Goal: Transaction & Acquisition: Purchase product/service

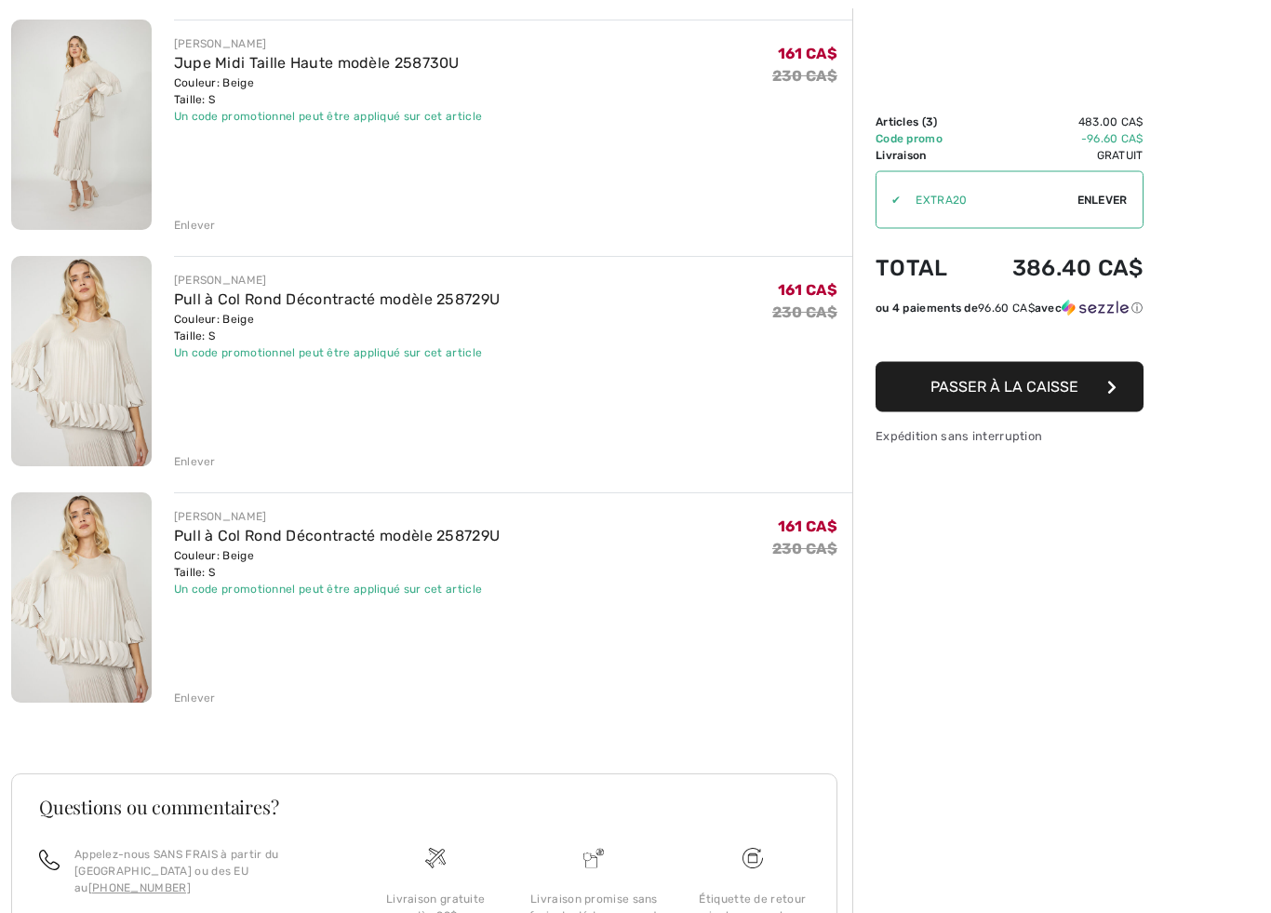
scroll to position [224, 0]
click at [194, 698] on div "Enlever" at bounding box center [195, 697] width 42 height 17
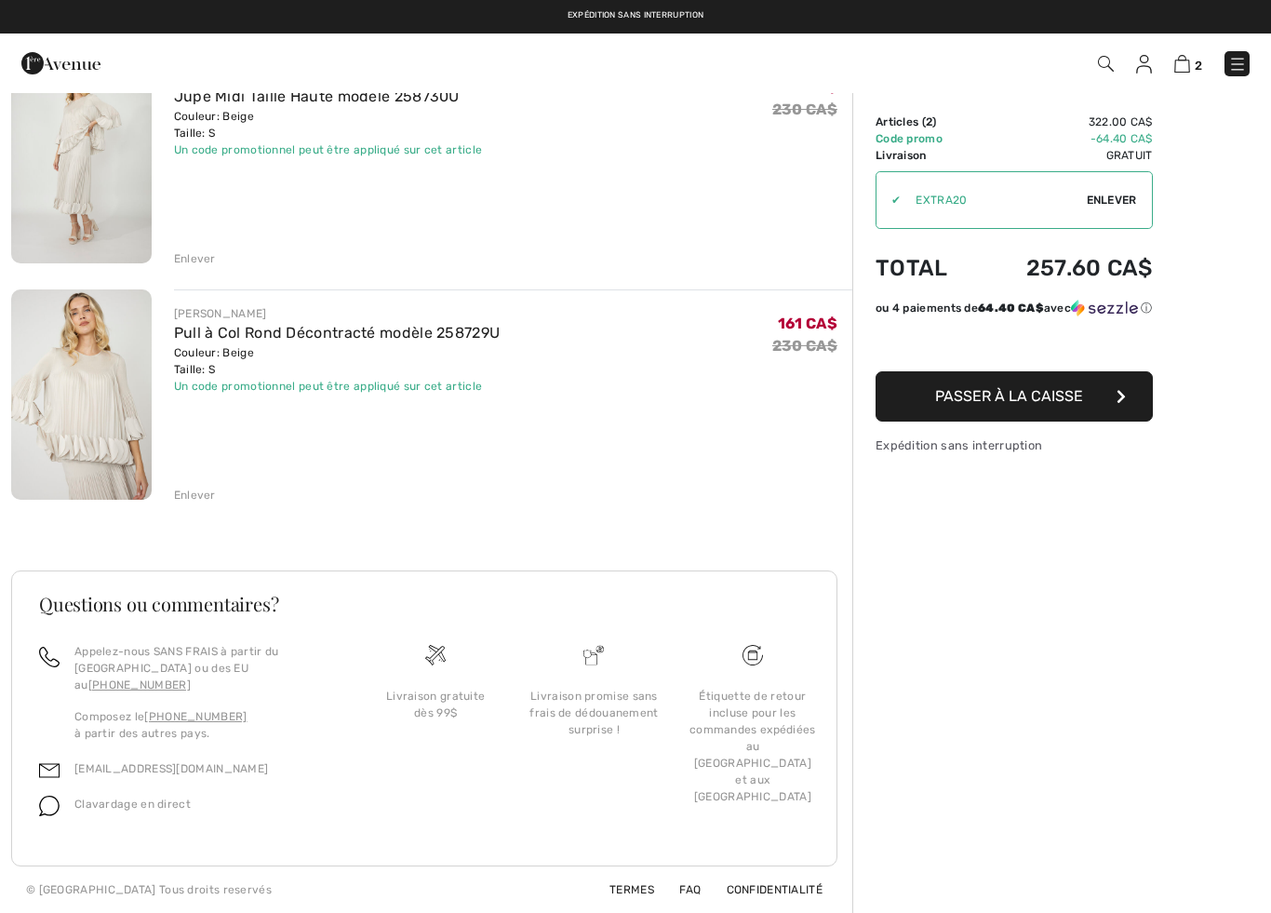
scroll to position [174, 0]
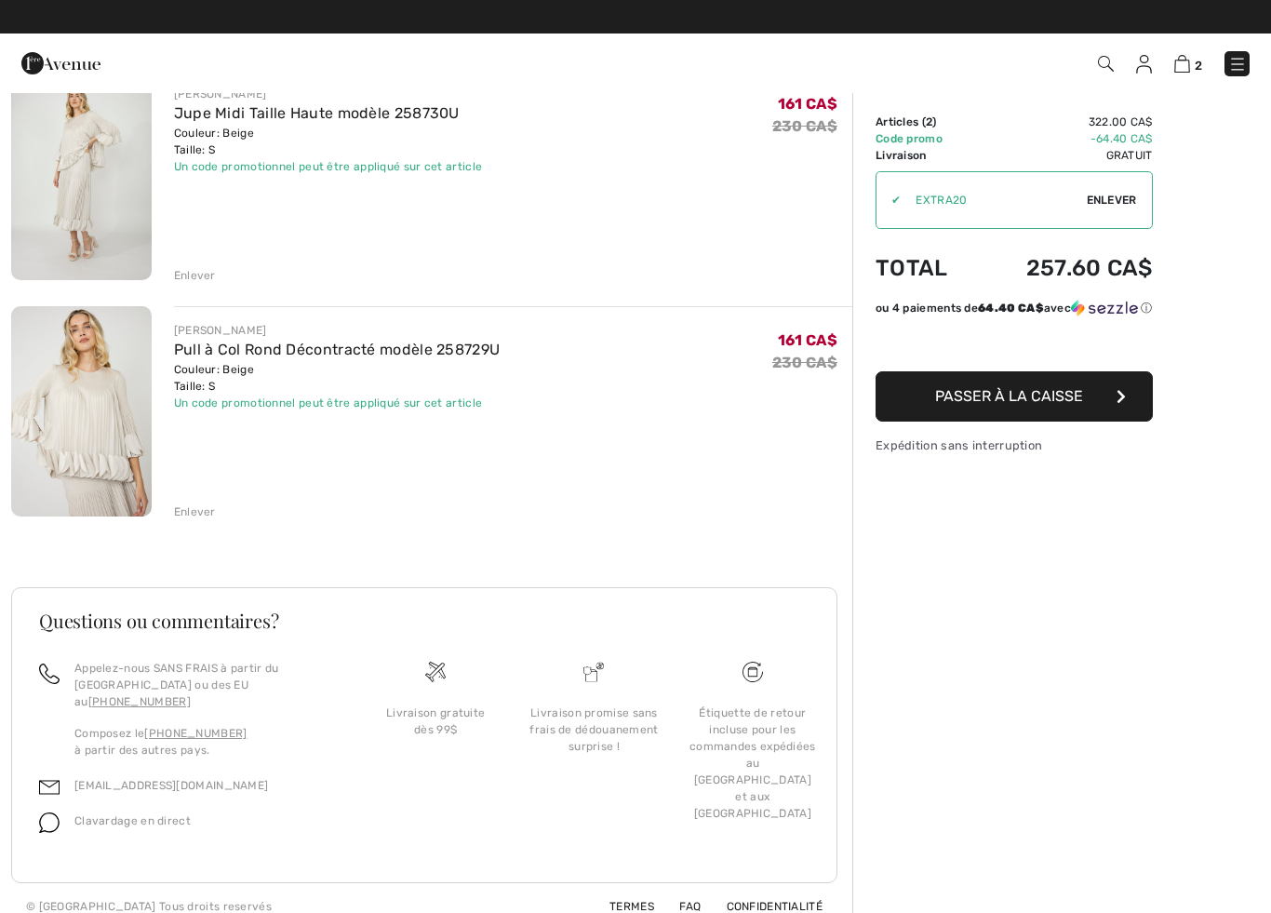
click at [1040, 405] on span "Passer à la caisse" at bounding box center [1009, 396] width 148 height 18
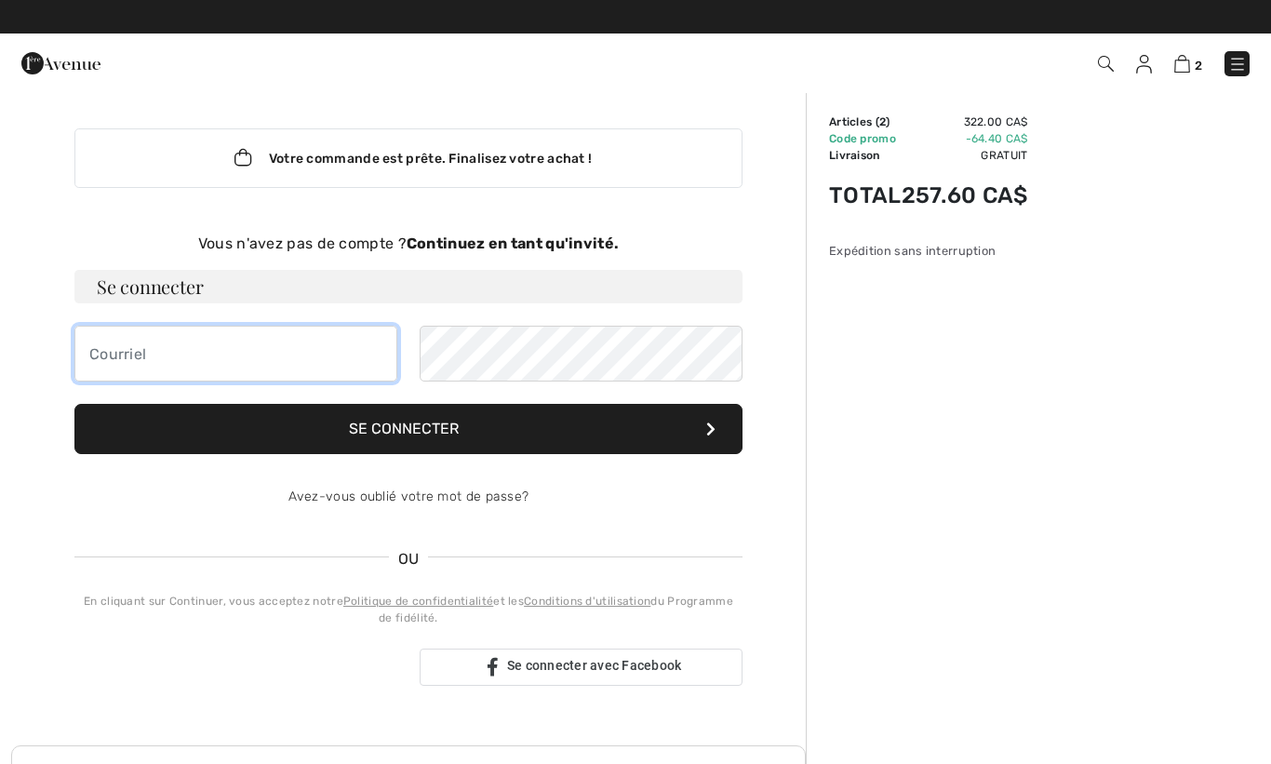
click at [260, 367] on input "email" at bounding box center [235, 354] width 323 height 56
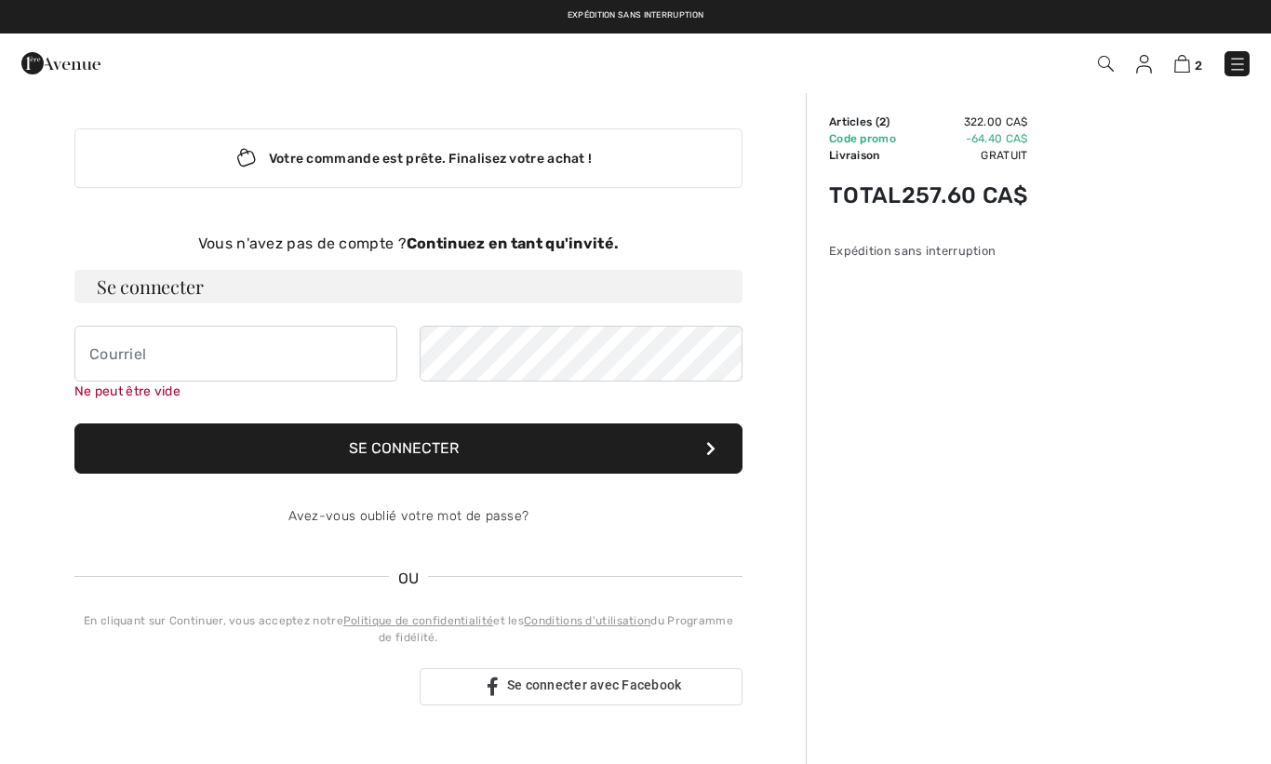
type input "debloismona@videotron.ca"
click at [715, 447] on button "Se connecter" at bounding box center [408, 448] width 668 height 50
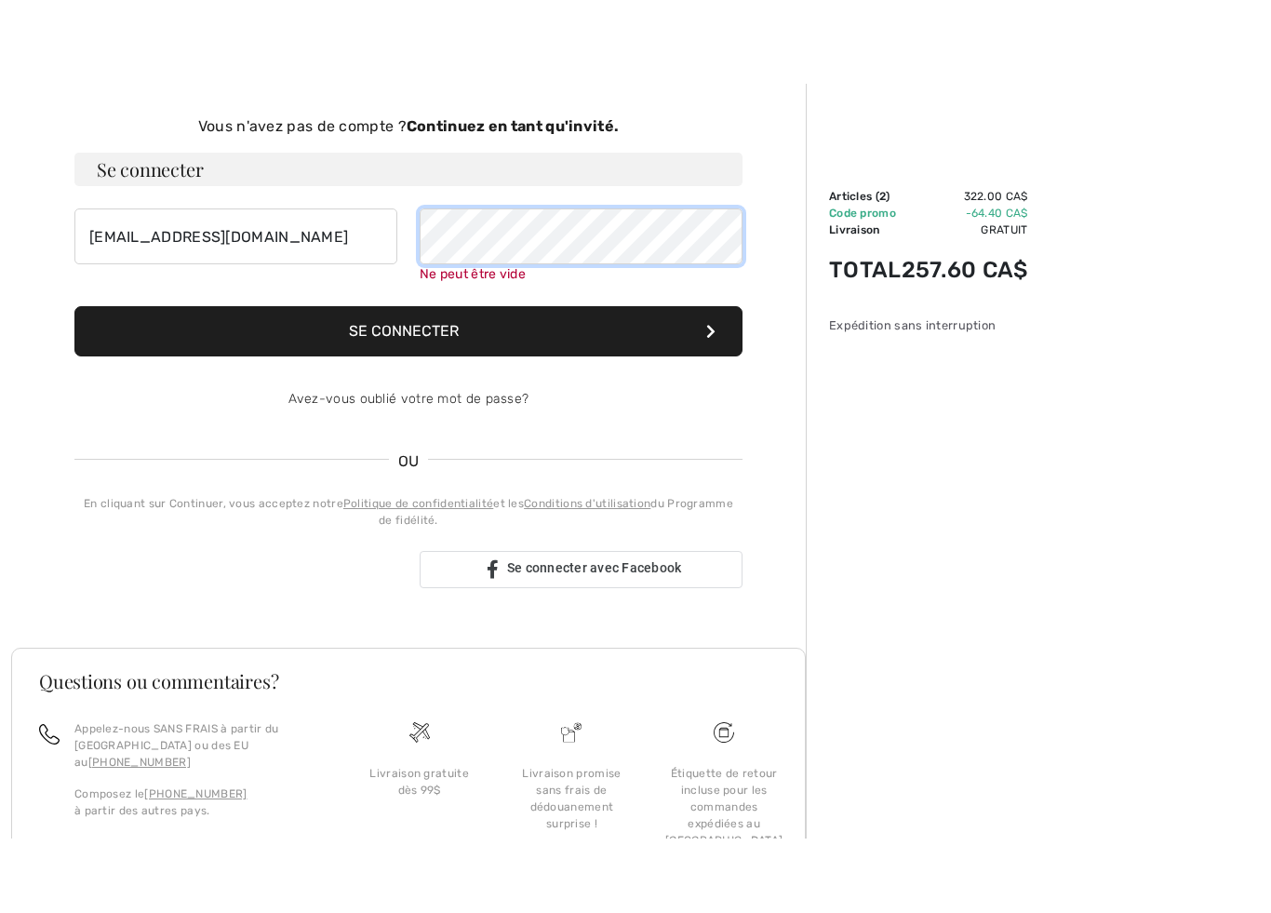
scroll to position [178, 0]
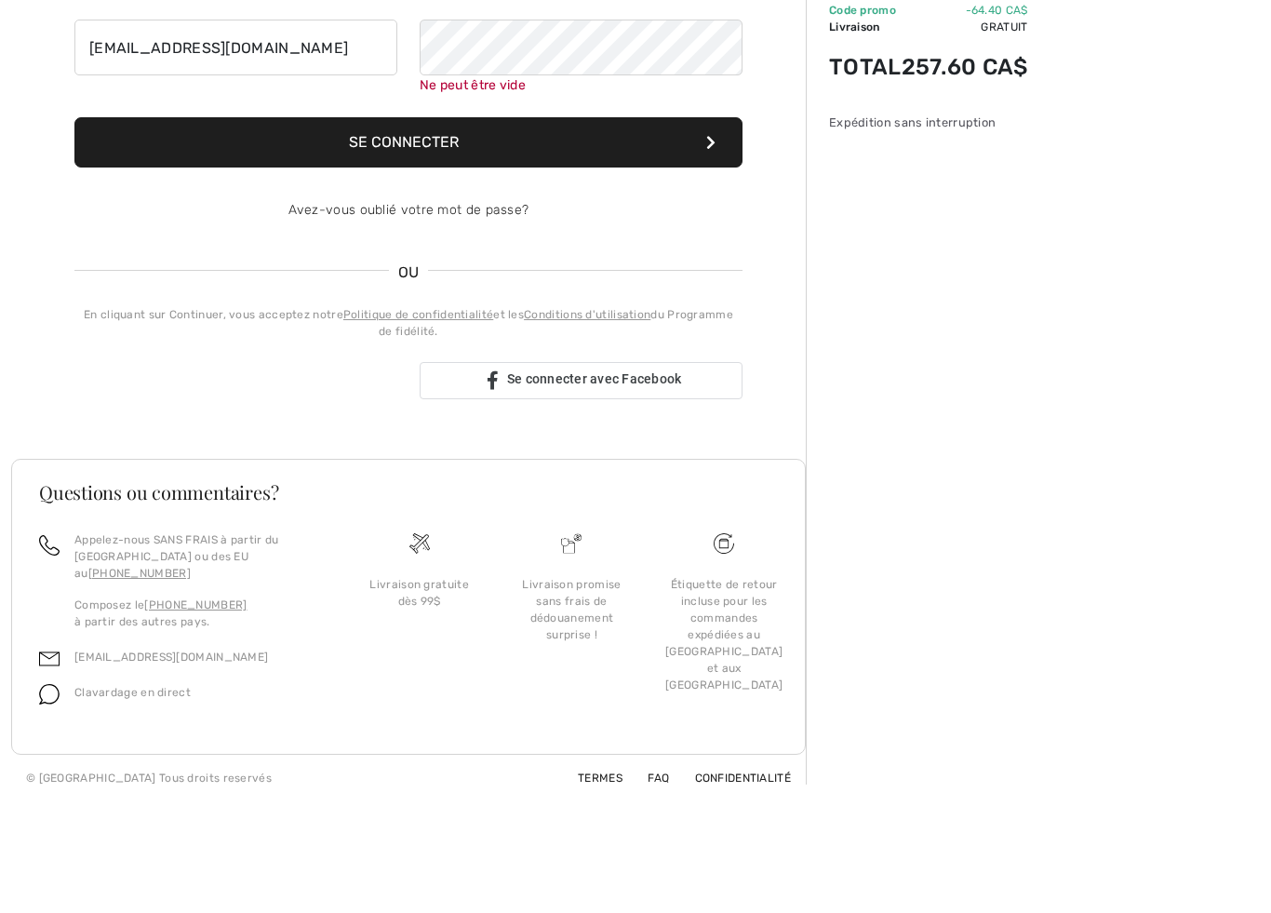
click at [419, 436] on link "Politique de confidentialité" at bounding box center [418, 442] width 150 height 13
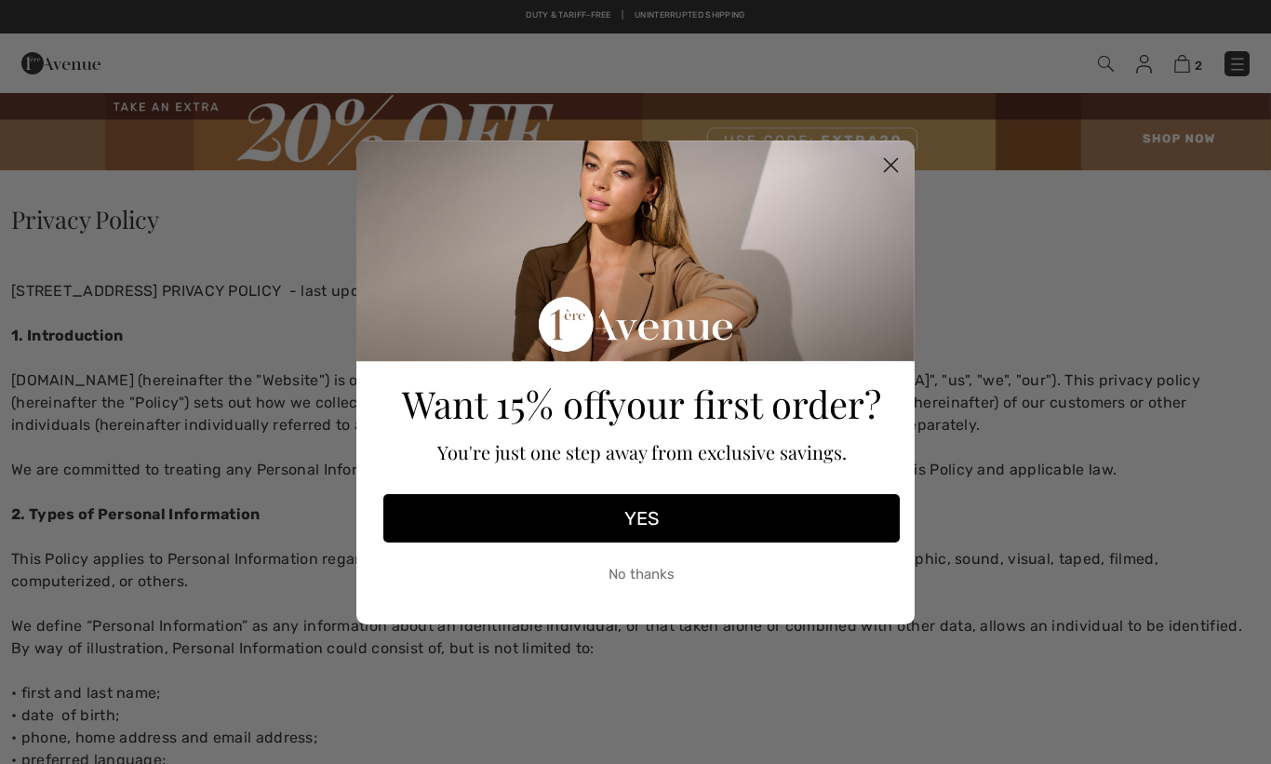
checkbox input "true"
click at [652, 588] on button "No thanks" at bounding box center [641, 575] width 516 height 47
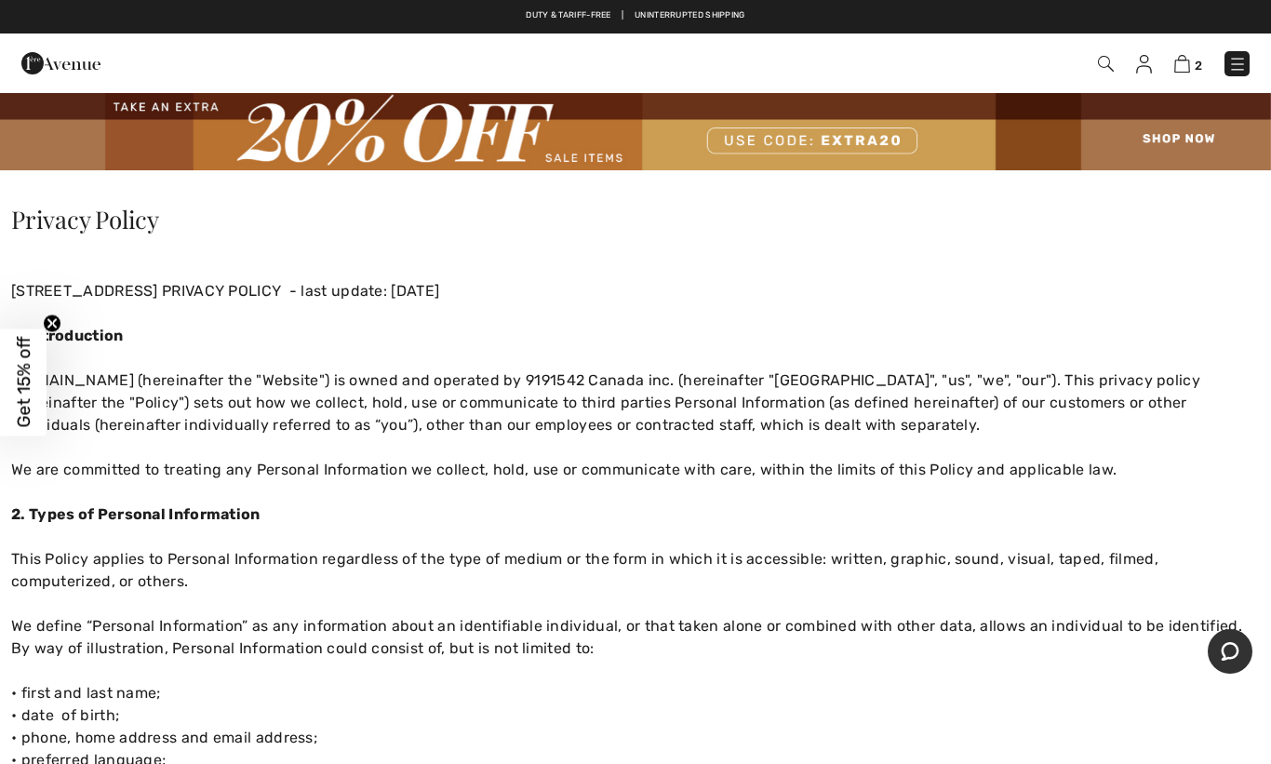
click at [1197, 59] on span "2" at bounding box center [1198, 66] width 7 height 14
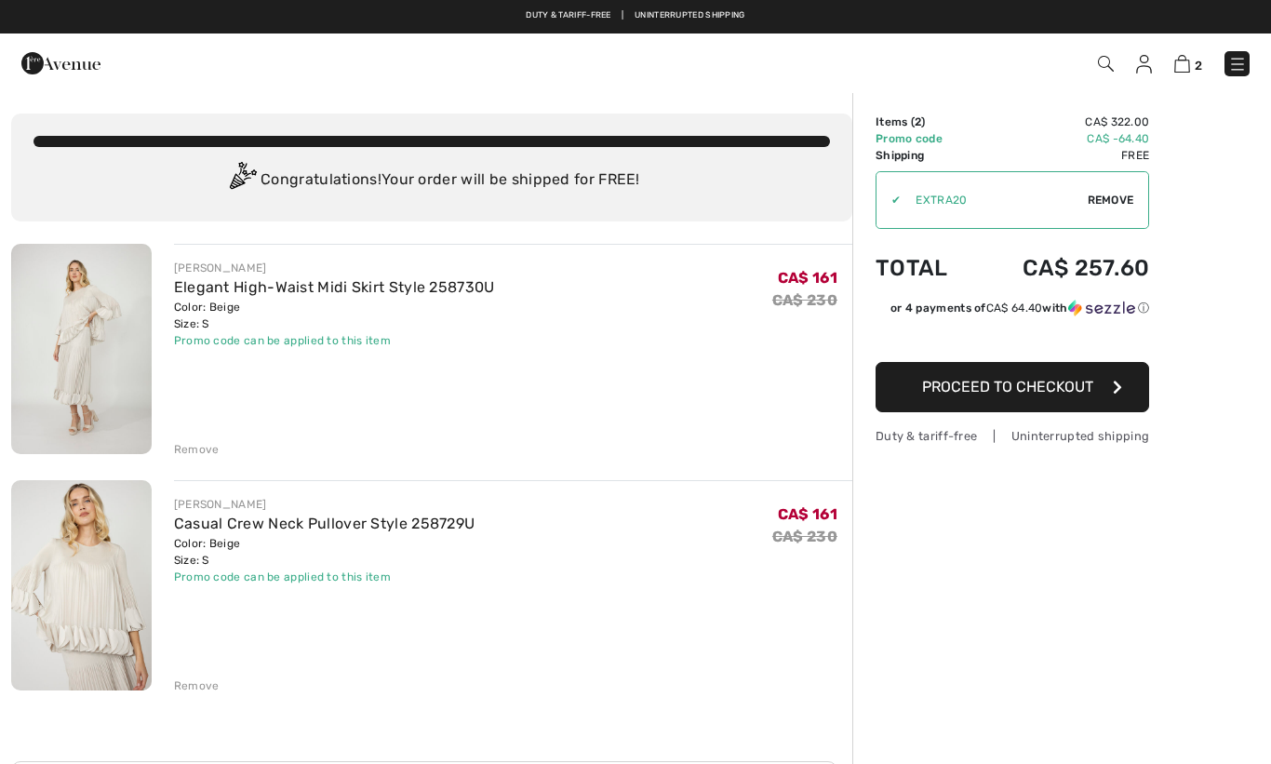
click at [1016, 389] on span "Proceed to Checkout" at bounding box center [1007, 387] width 171 height 18
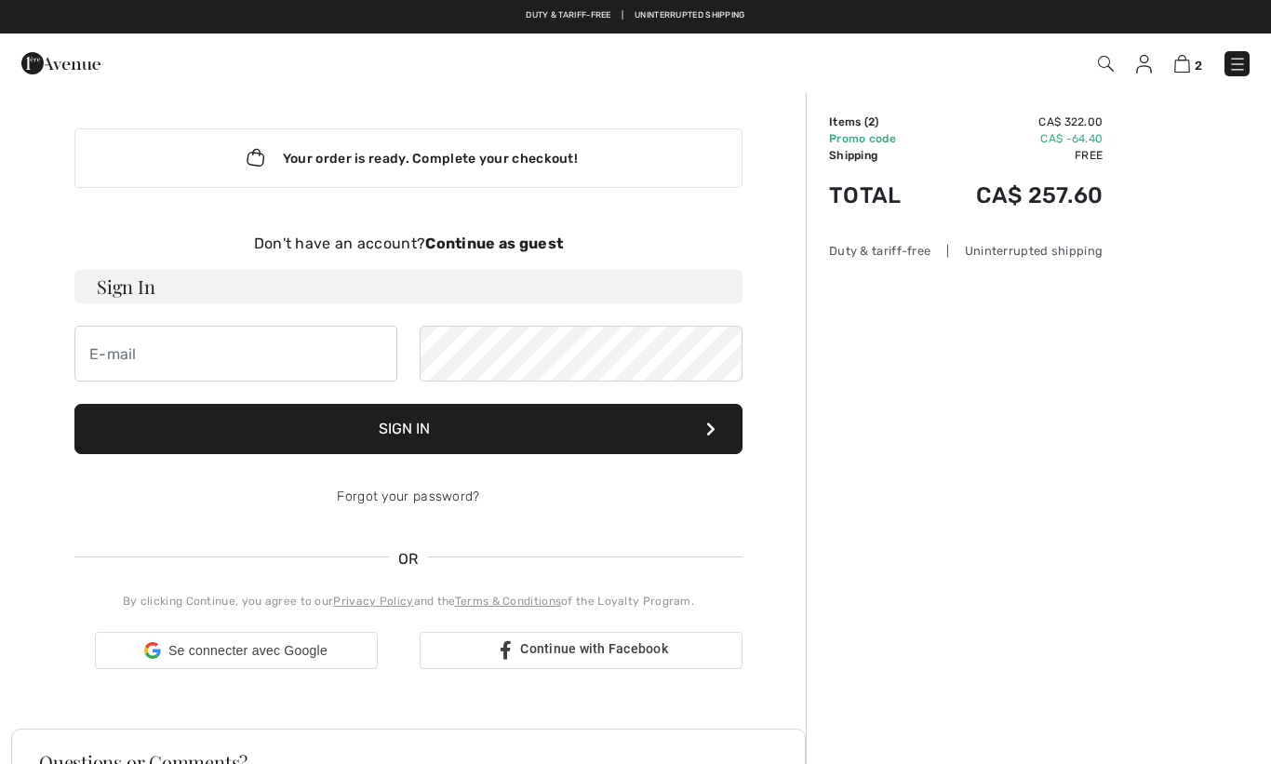
checkbox input "true"
click at [506, 237] on strong "Continue as guest" at bounding box center [494, 243] width 138 height 18
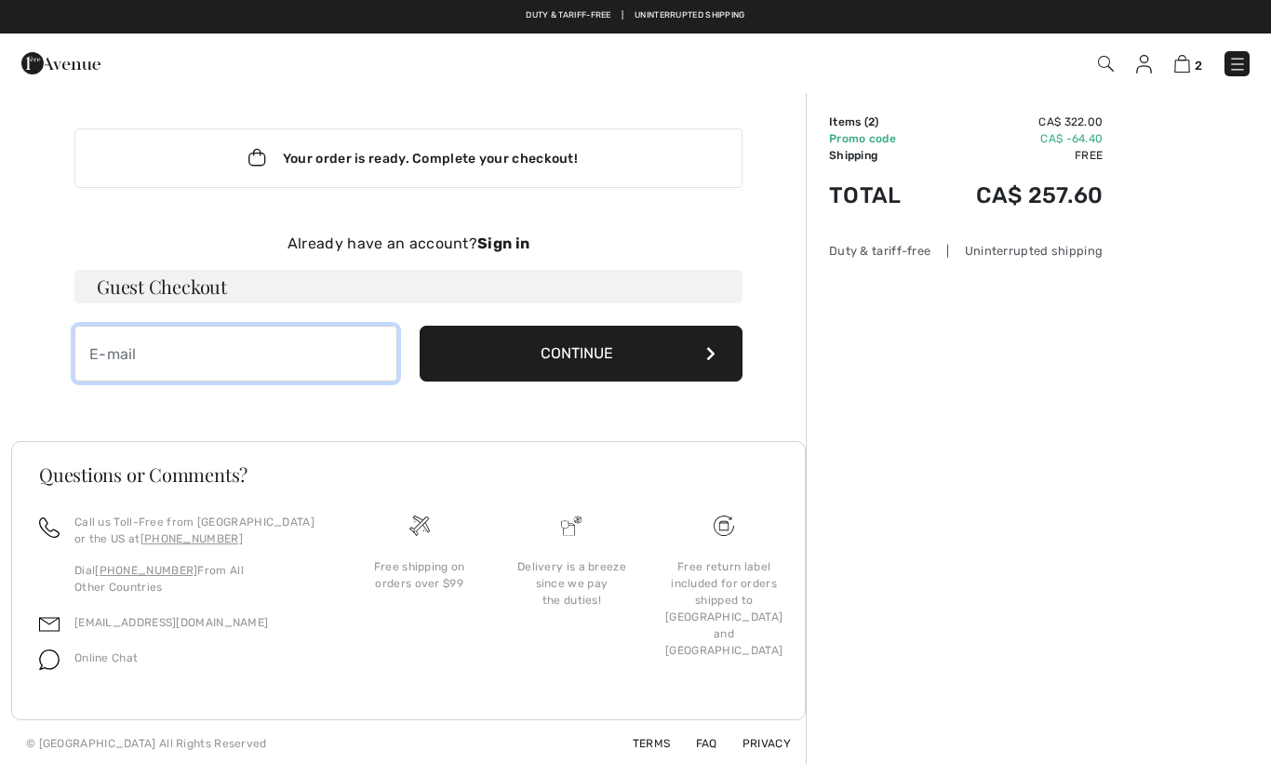
click at [262, 368] on input "email" at bounding box center [235, 354] width 323 height 56
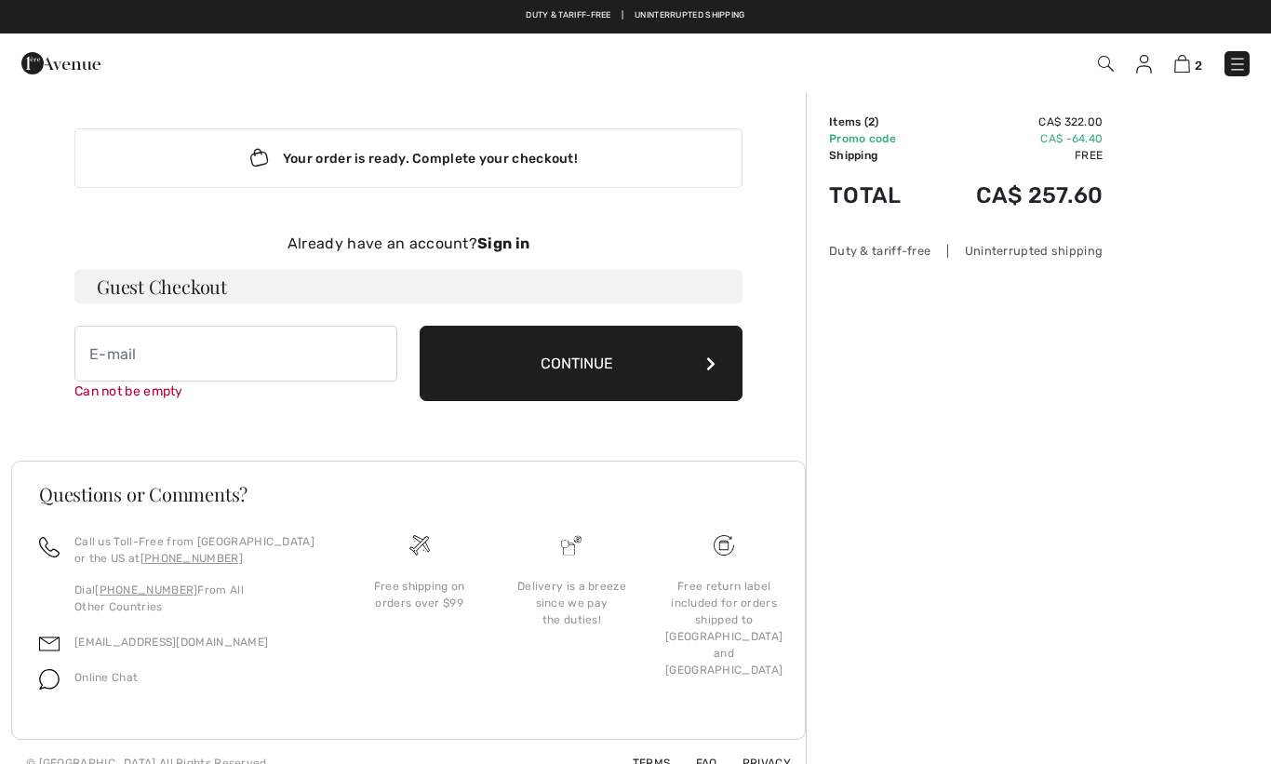
type input "[EMAIL_ADDRESS][DOMAIN_NAME]"
click at [677, 359] on button "Continue" at bounding box center [581, 363] width 323 height 75
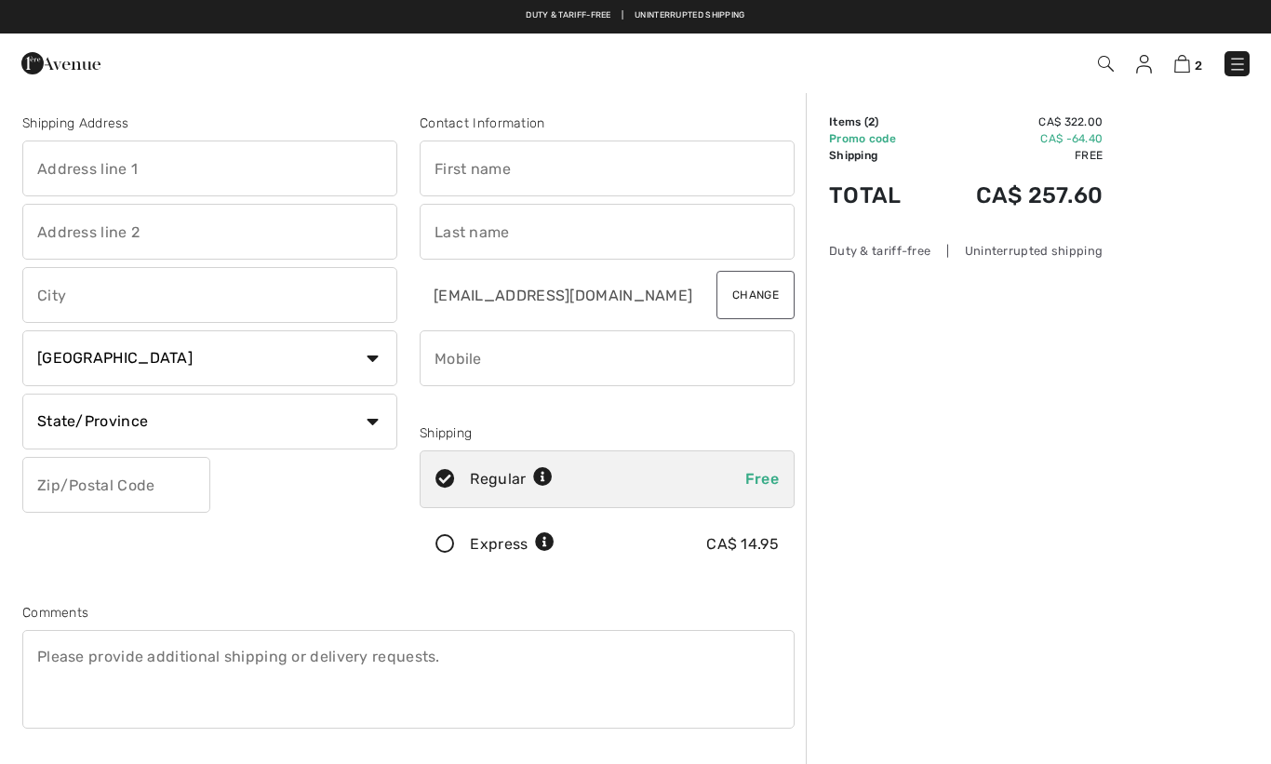
click at [247, 167] on input "text" at bounding box center [209, 168] width 375 height 56
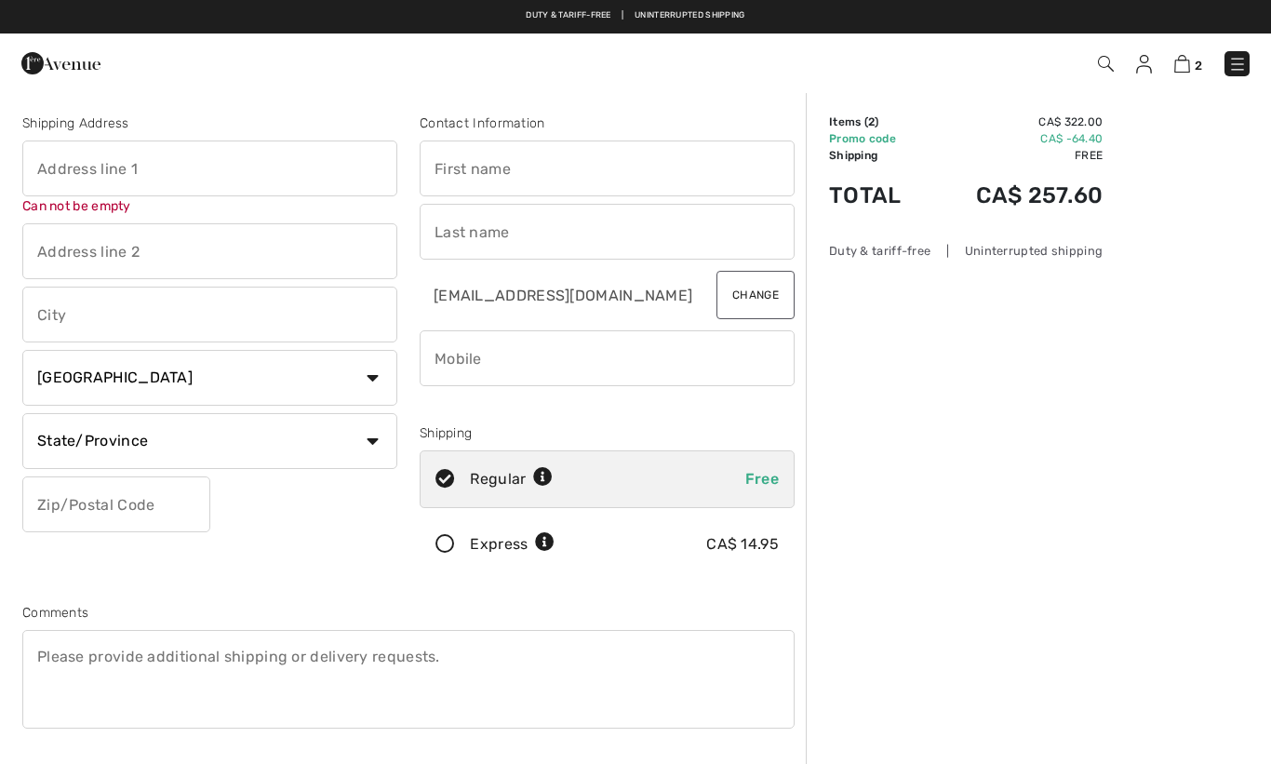
type input "[PERSON_NAME]"
type input "[GEOGRAPHIC_DATA][PERSON_NAME]"
type input "[PERSON_NAME]"
type input "J2W 3B7"
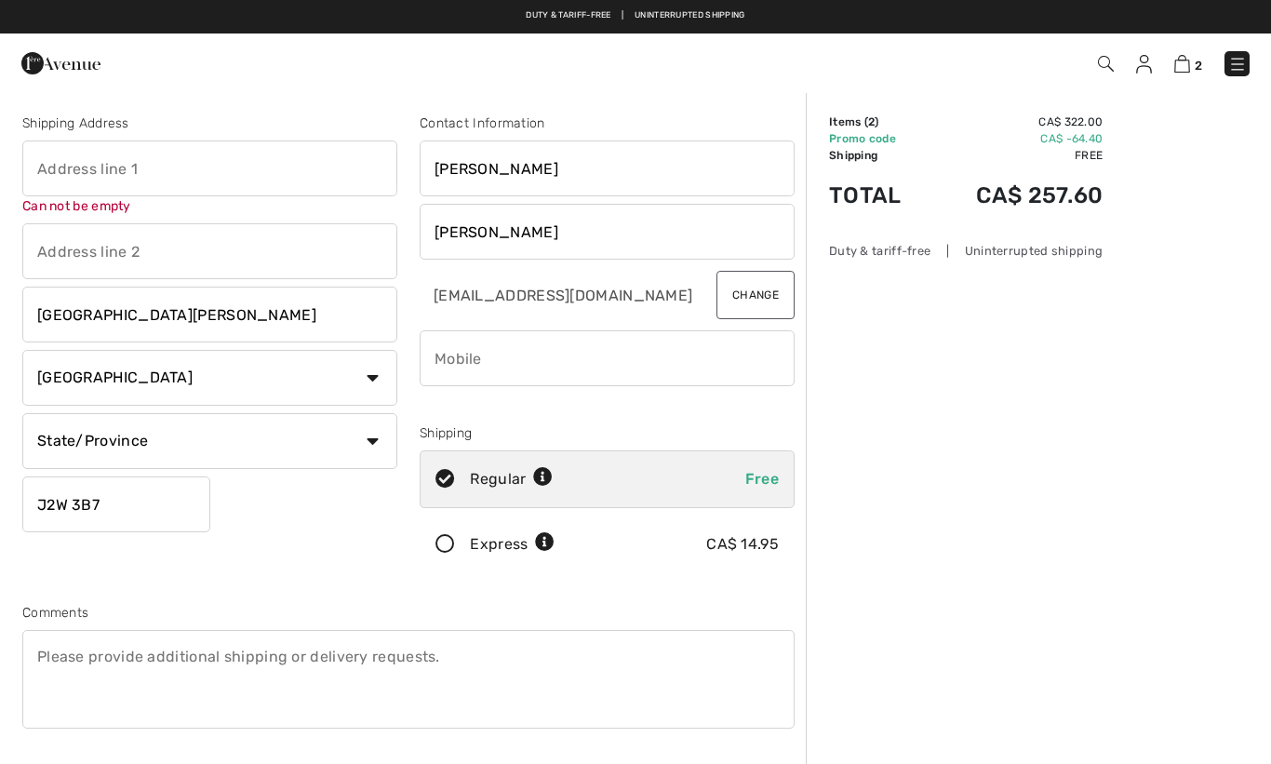
type input "130 Rue Des HÊtres"
click at [335, 443] on select "State/Province Alberta British Columbia Manitoba New Brunswick Newfoundland and…" at bounding box center [209, 441] width 375 height 56
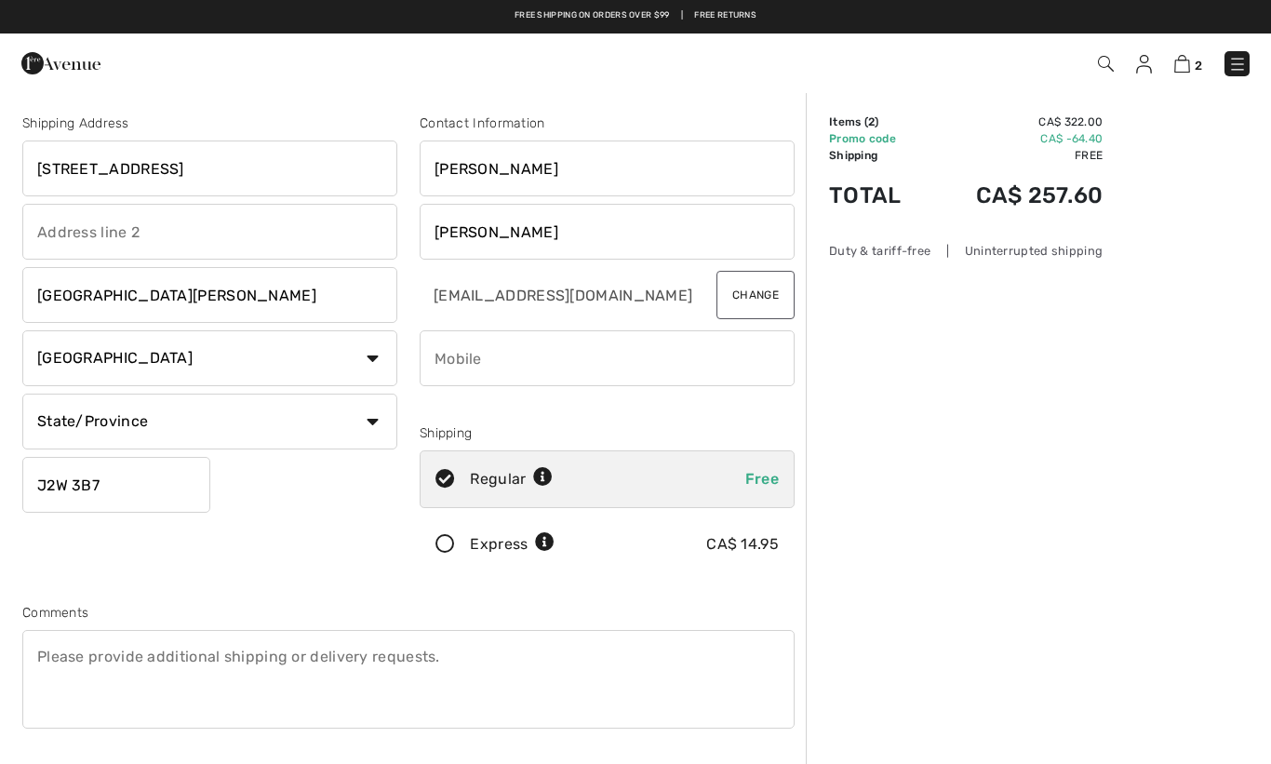
select select "QC"
click at [481, 370] on input "phone" at bounding box center [607, 358] width 375 height 56
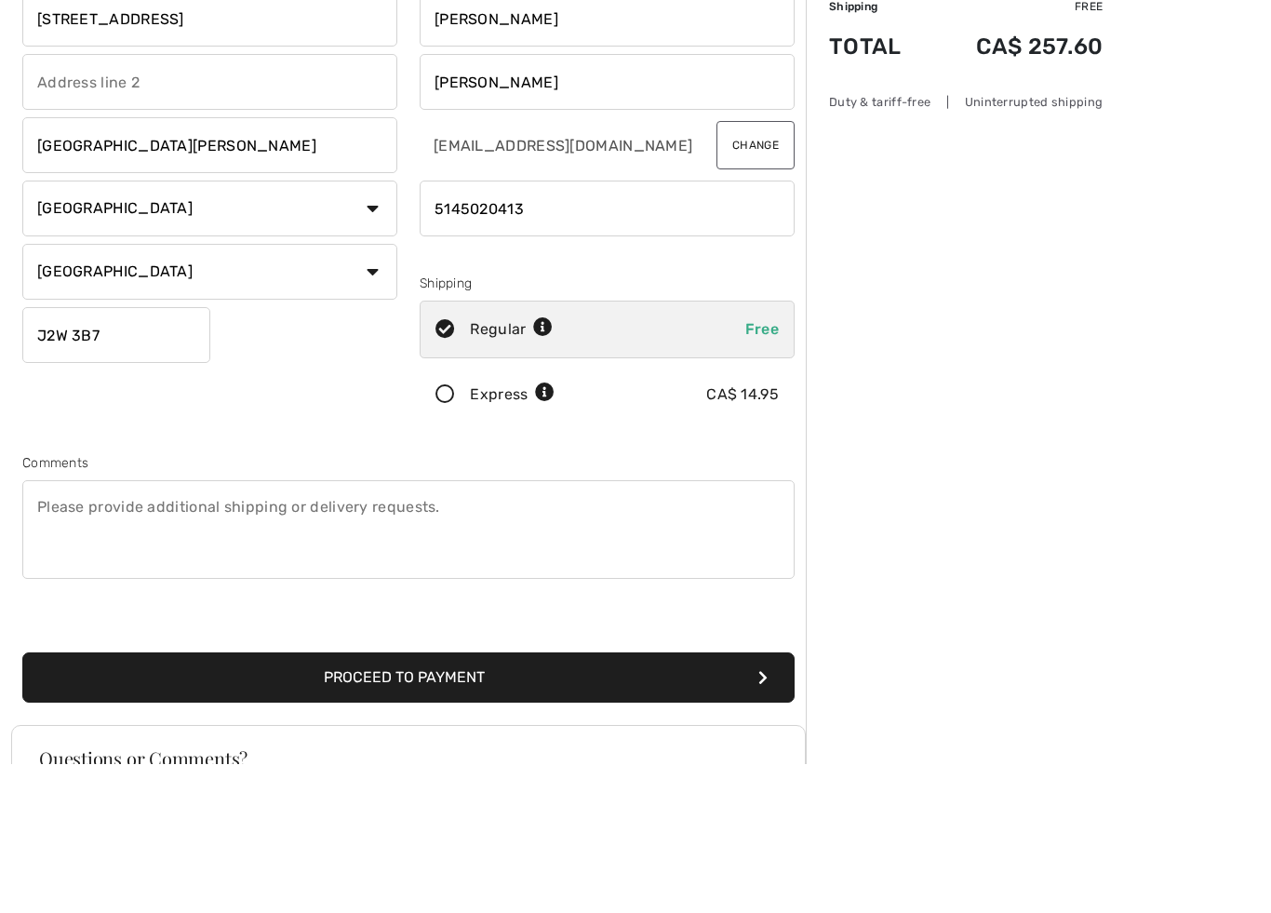
type input "5145020413"
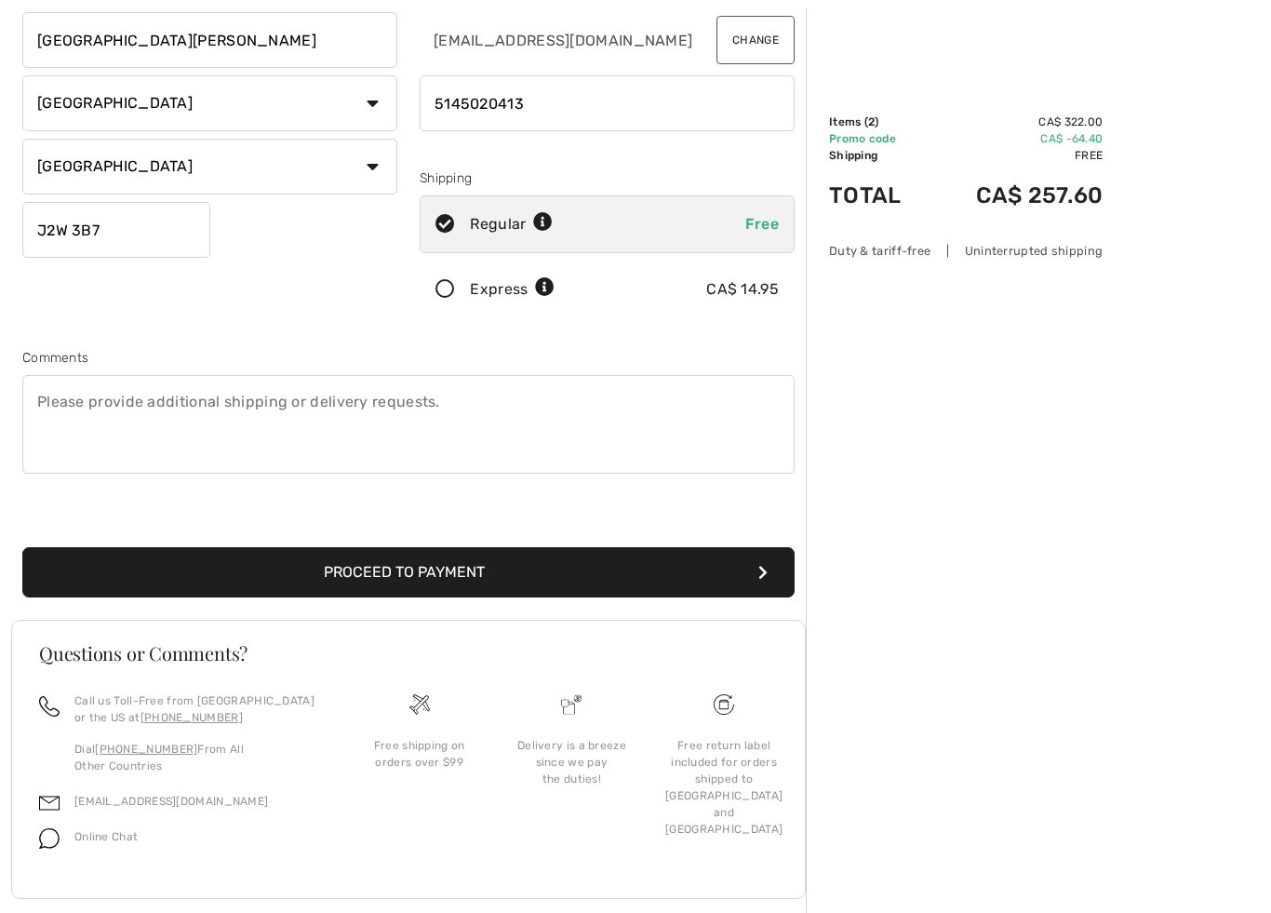
scroll to position [287, 0]
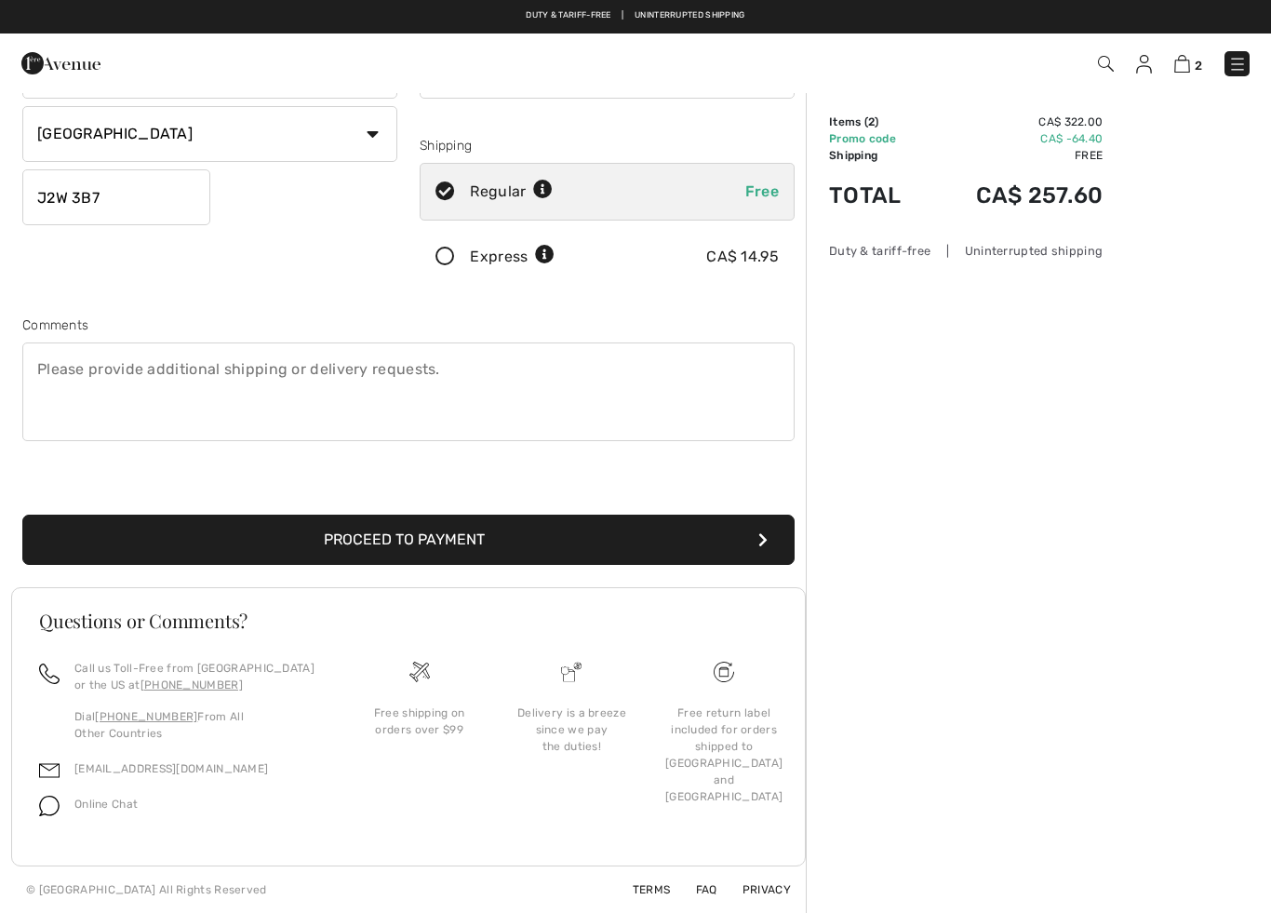
click at [649, 543] on button "Proceed to Payment" at bounding box center [408, 539] width 772 height 50
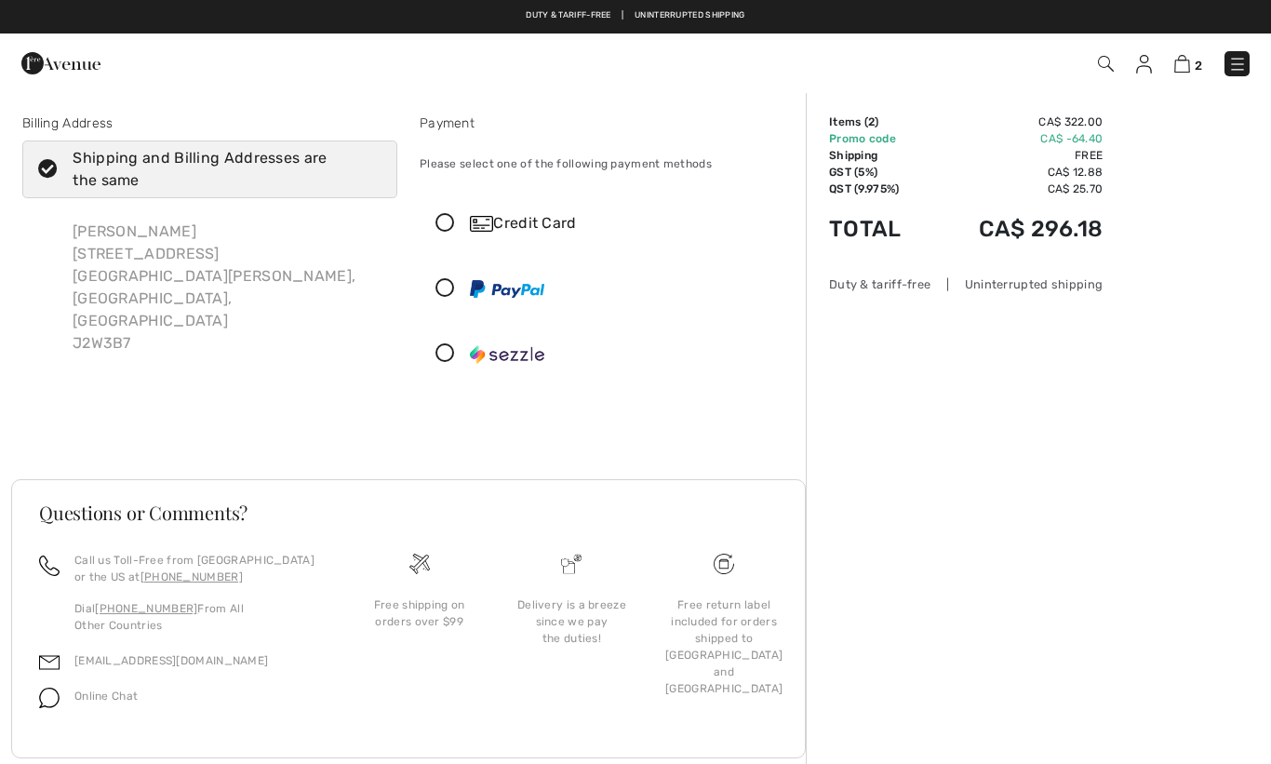
click at [456, 226] on icon at bounding box center [444, 224] width 49 height 20
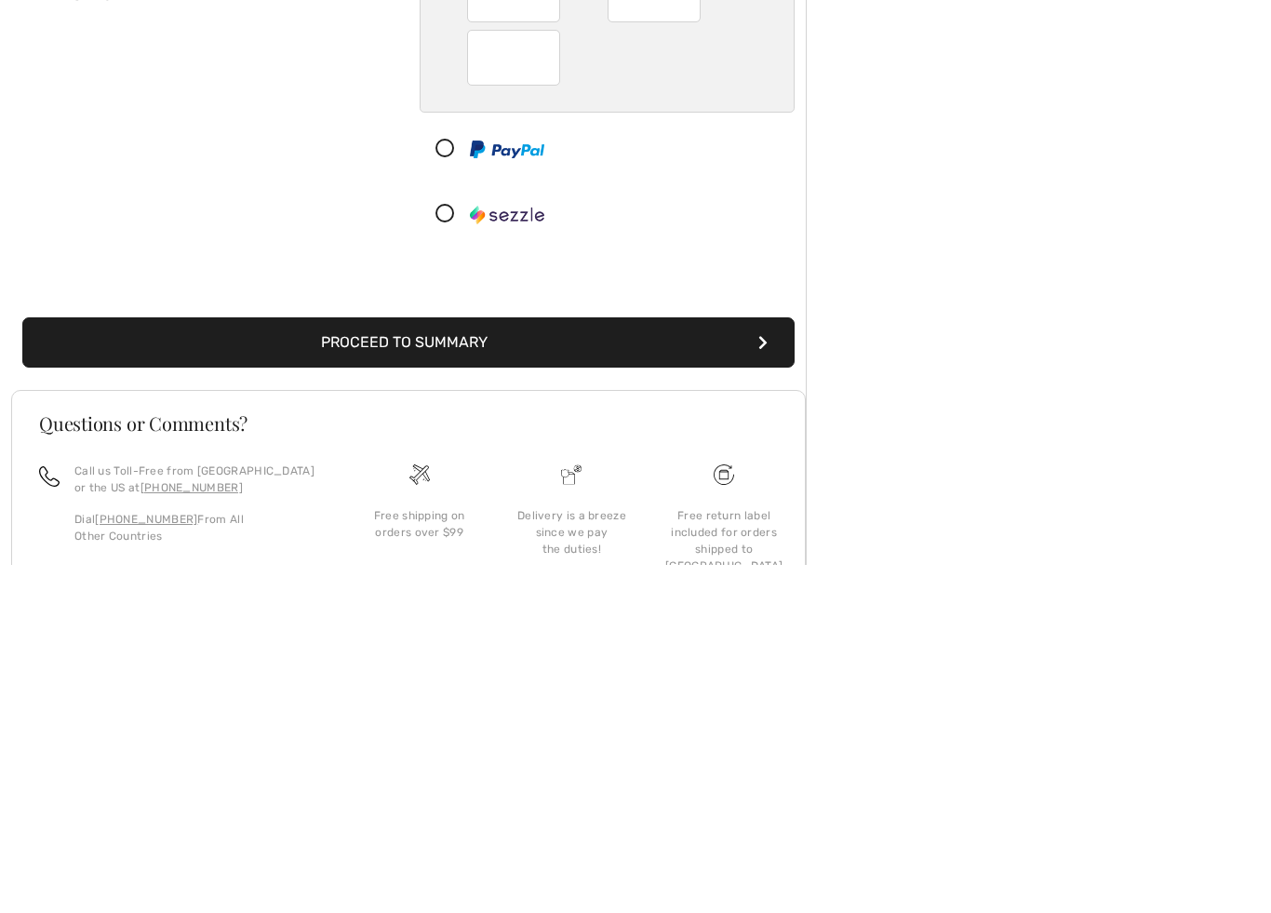
click at [521, 665] on button "Proceed to Summary" at bounding box center [408, 690] width 772 height 50
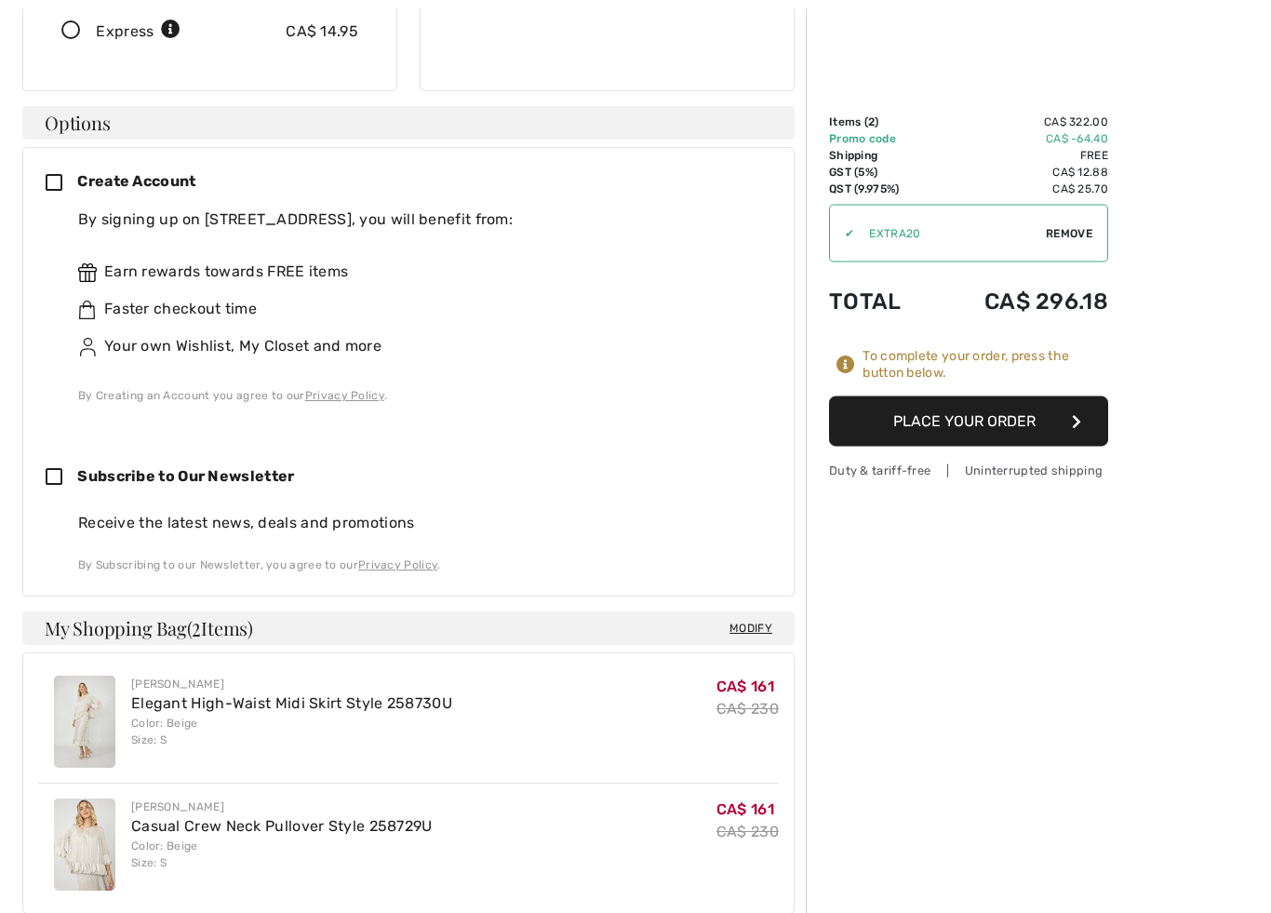
scroll to position [471, 0]
click at [965, 428] on button "Place Your Order" at bounding box center [968, 421] width 279 height 50
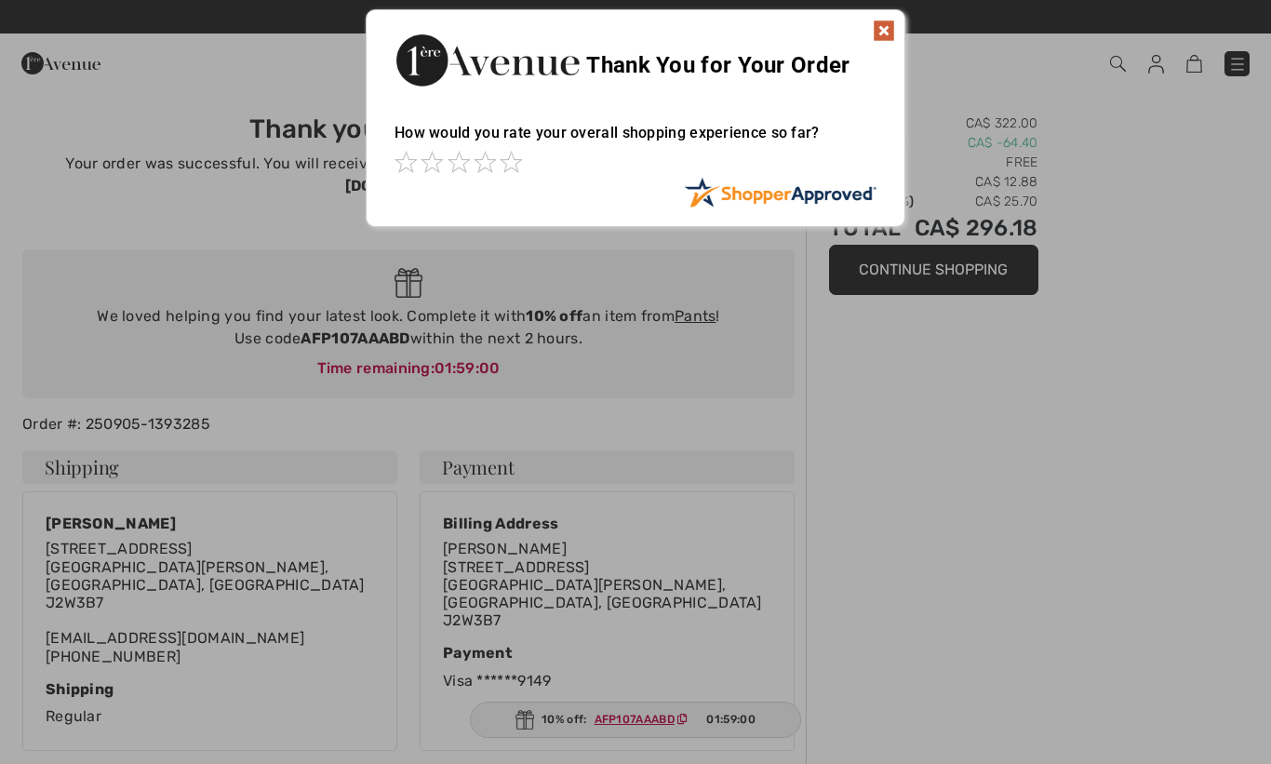
click at [889, 40] on img at bounding box center [884, 31] width 22 height 22
